Goal: Information Seeking & Learning: Compare options

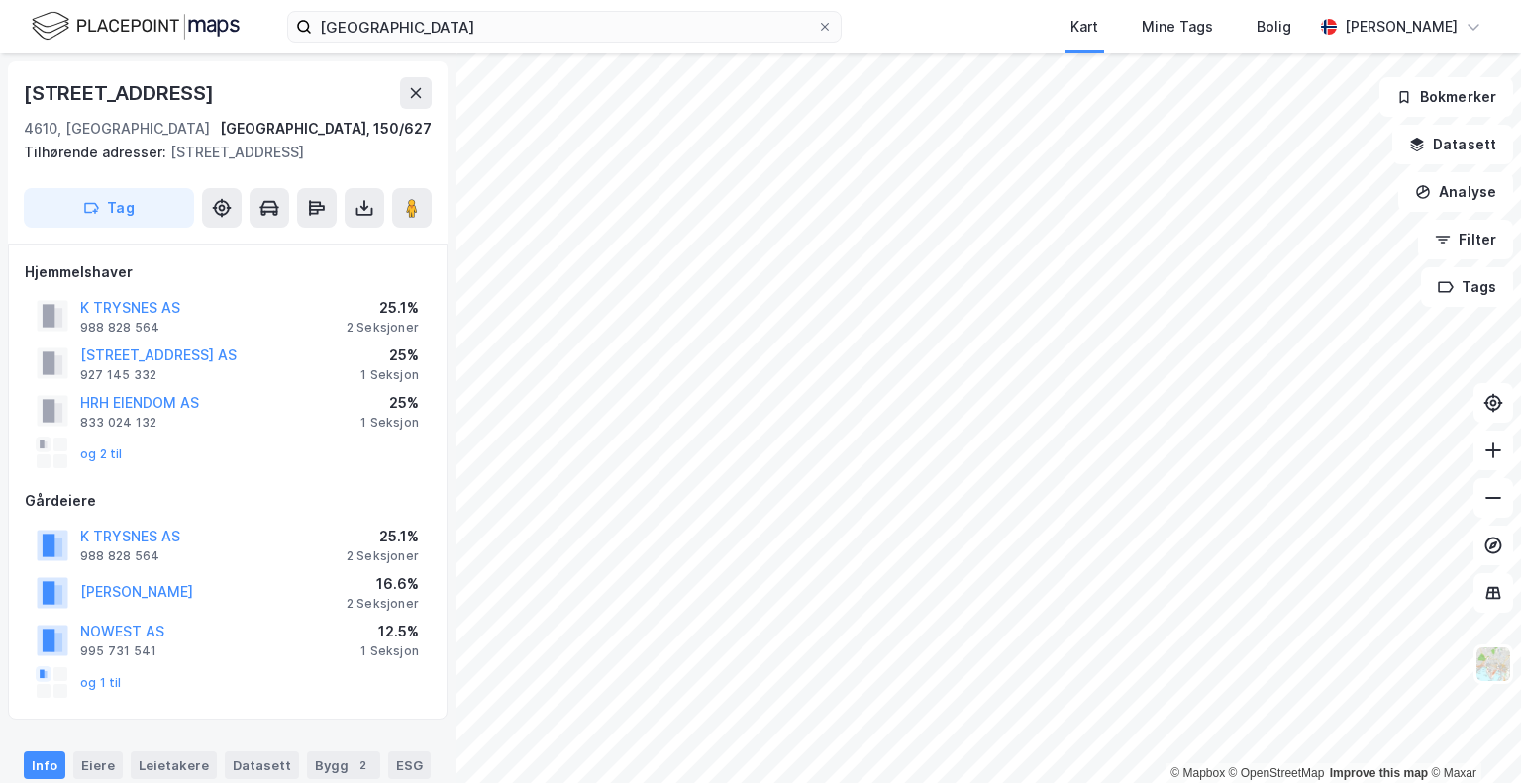
click at [742, 782] on html "vestre strandgate Kart Mine Tags Bolig [PERSON_NAME] © Mapbox © OpenStreetMap I…" at bounding box center [760, 391] width 1521 height 783
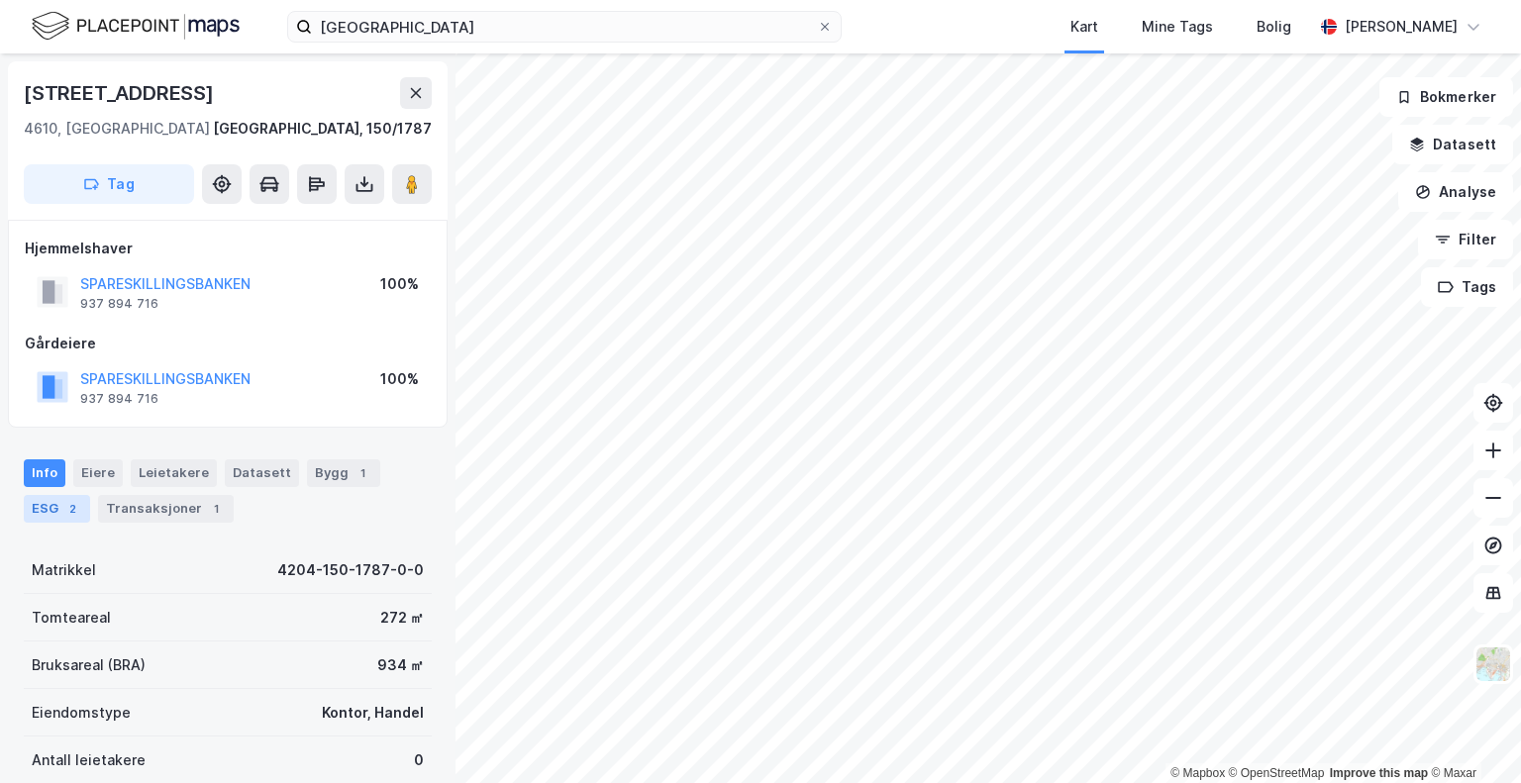
click at [65, 512] on div "2" at bounding box center [72, 509] width 20 height 20
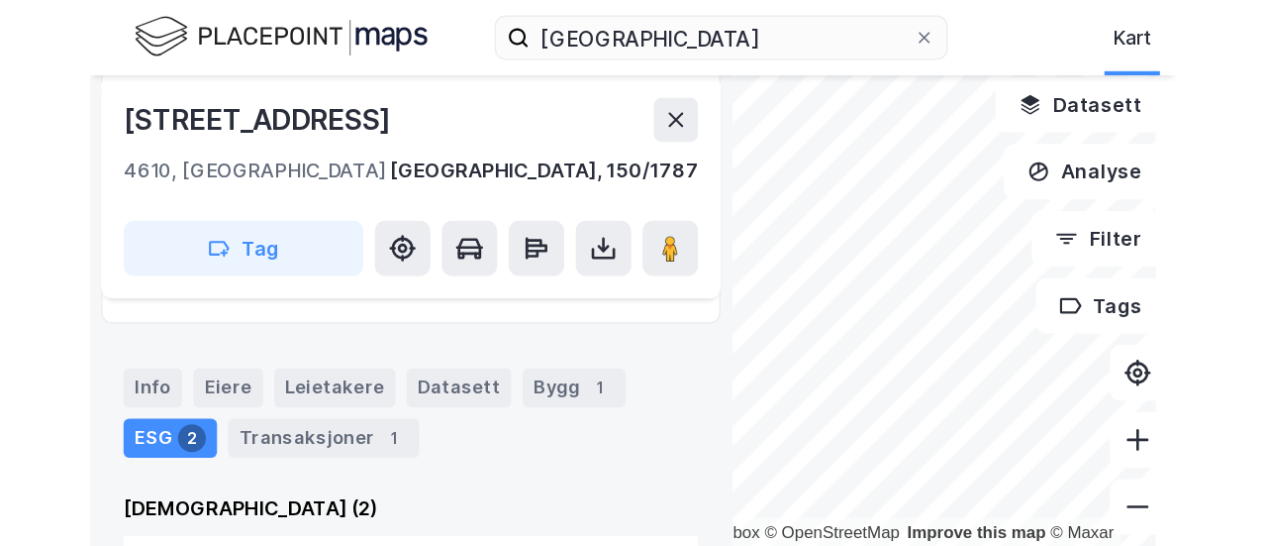
scroll to position [198, 0]
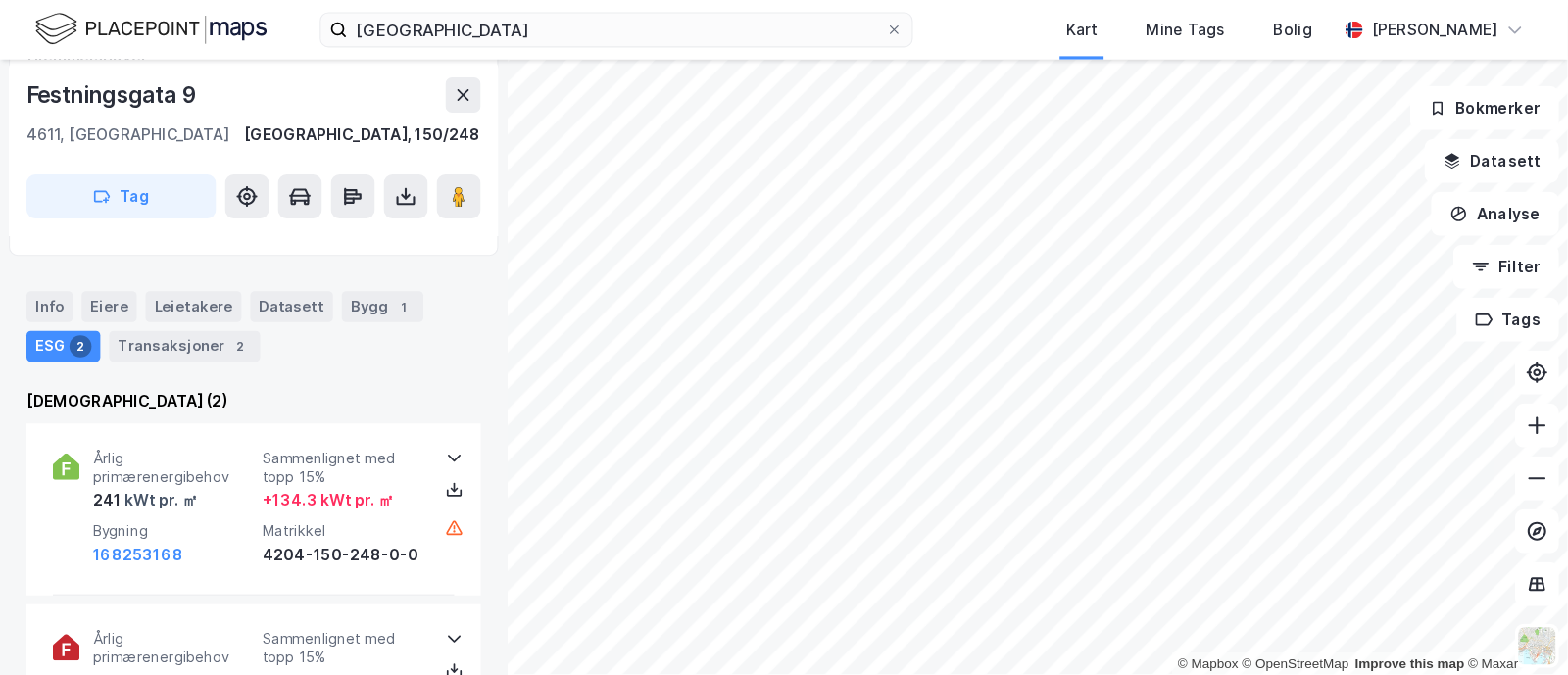
scroll to position [195, 0]
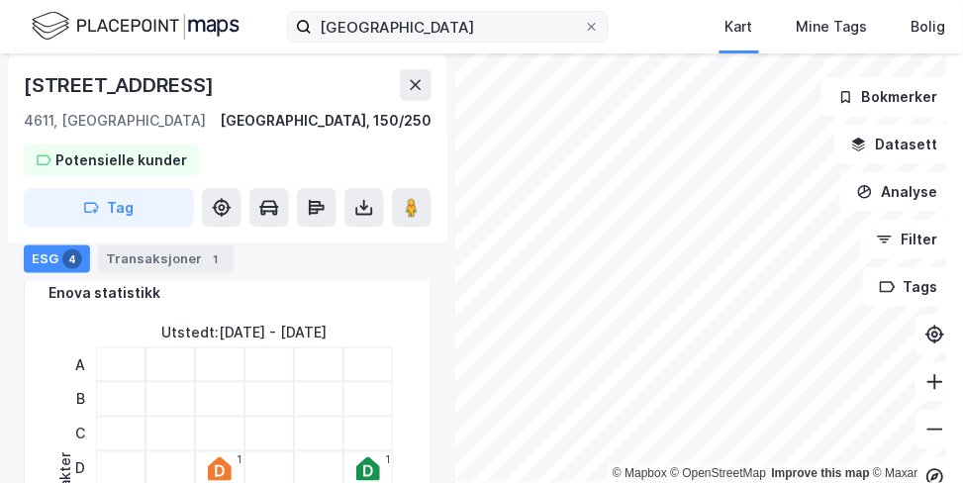
scroll to position [322, 0]
